Goal: Navigation & Orientation: Find specific page/section

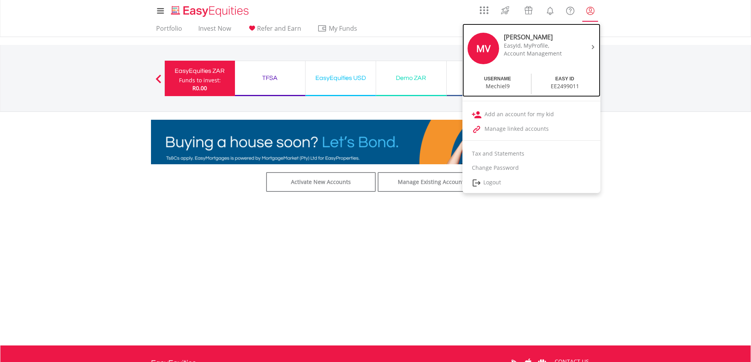
click at [547, 42] on div "EasyId, MyProfile," at bounding box center [537, 46] width 66 height 8
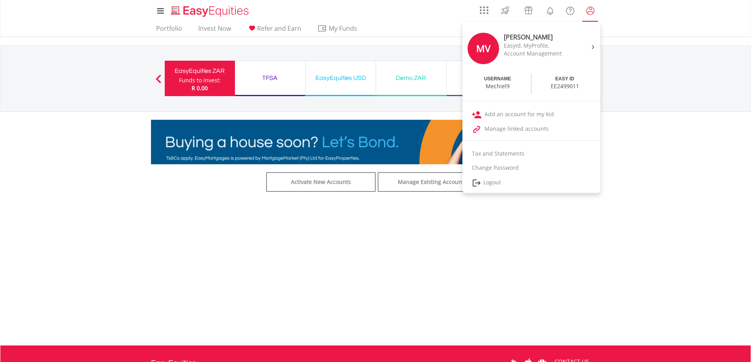
click at [590, 14] on lord-icon "My Profile" at bounding box center [591, 11] width 10 height 10
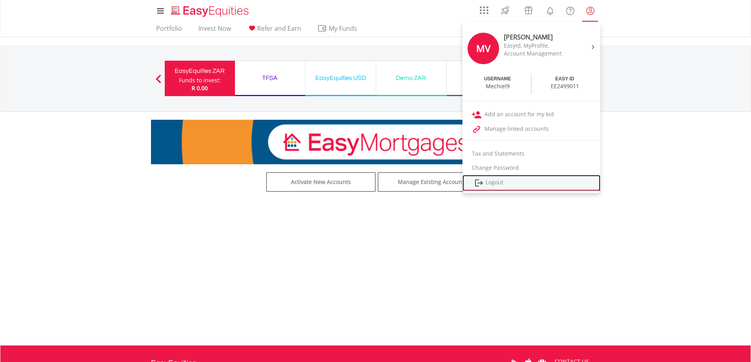
click at [503, 180] on link "Logout" at bounding box center [532, 183] width 138 height 16
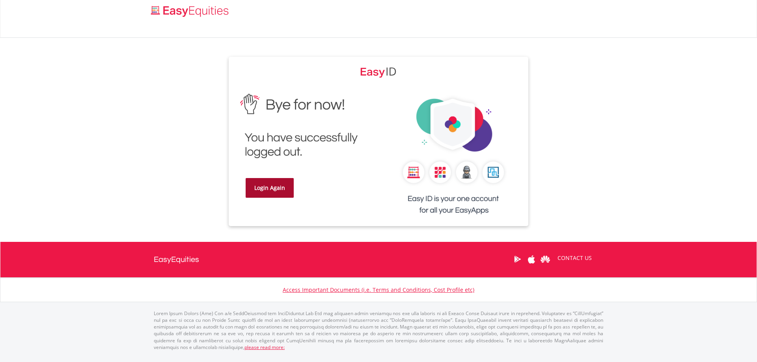
click at [268, 189] on link "Login Again" at bounding box center [270, 188] width 48 height 20
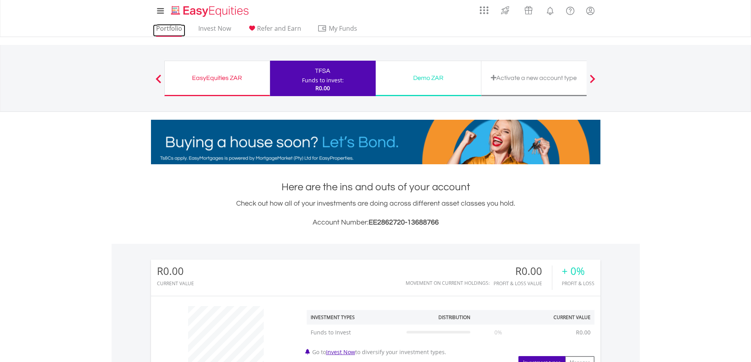
click at [177, 29] on link "Portfolio" at bounding box center [169, 30] width 32 height 12
